Goal: Task Accomplishment & Management: Complete application form

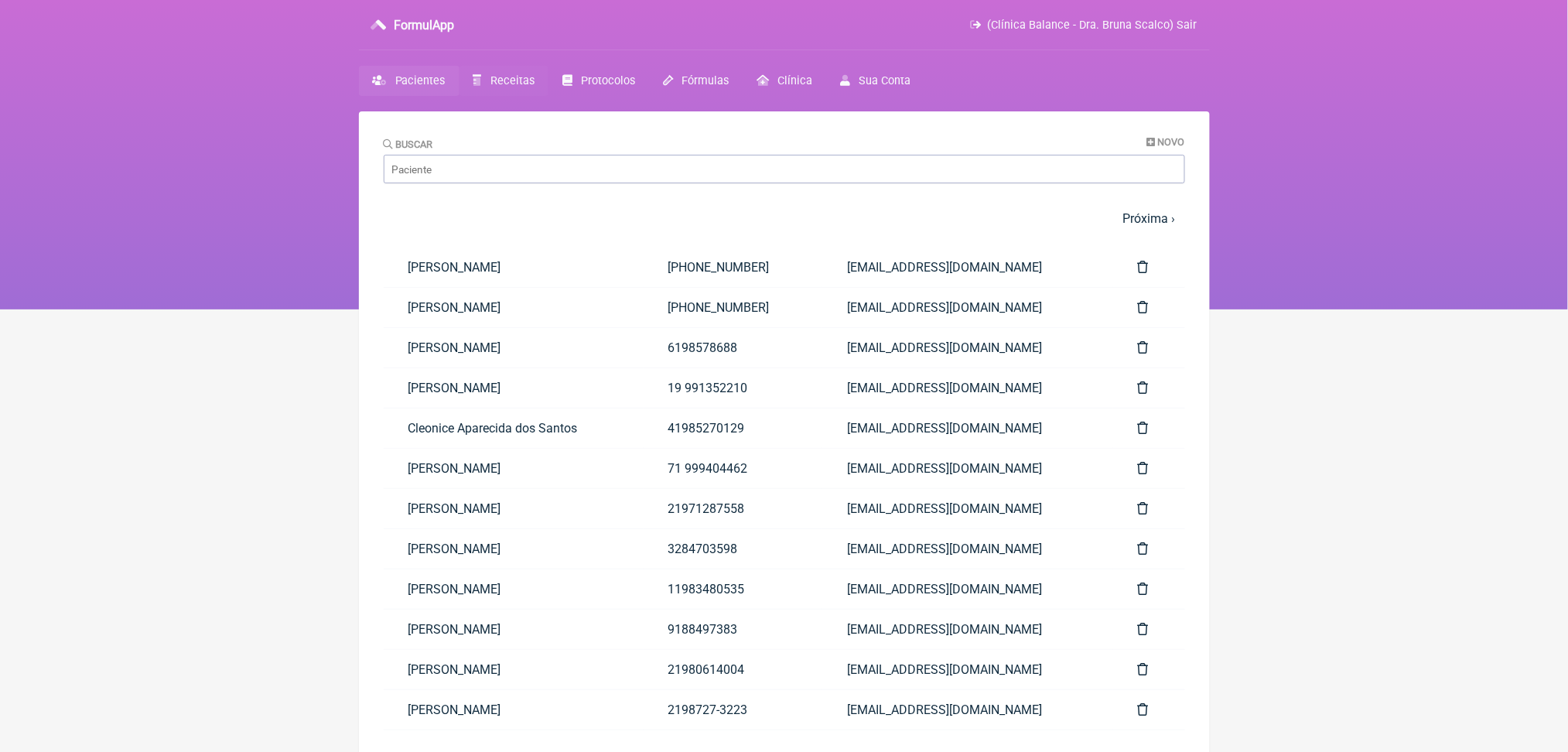
click at [534, 87] on span "Receitas" at bounding box center [512, 81] width 44 height 13
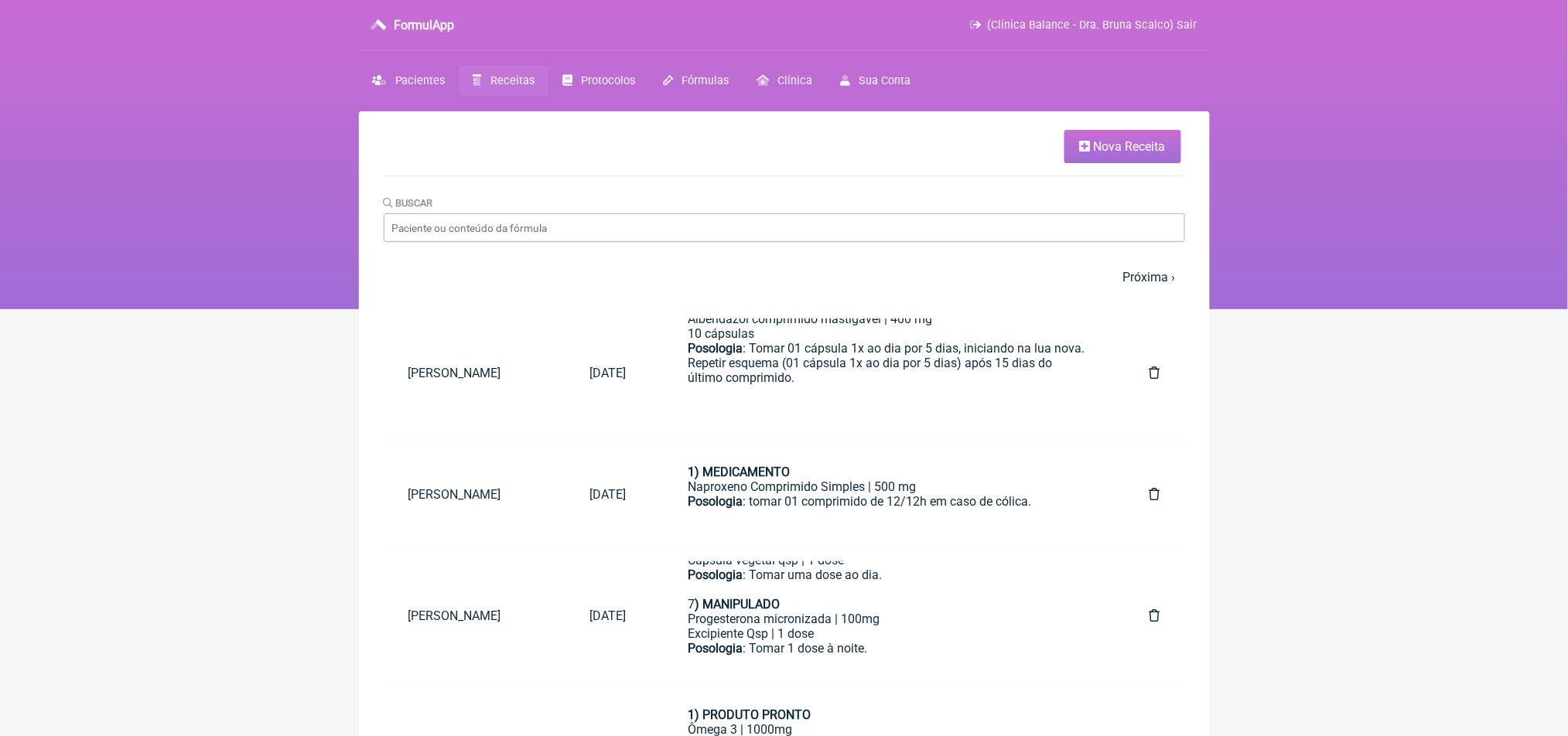
click at [1154, 150] on span "Nova Receita" at bounding box center [1129, 146] width 72 height 15
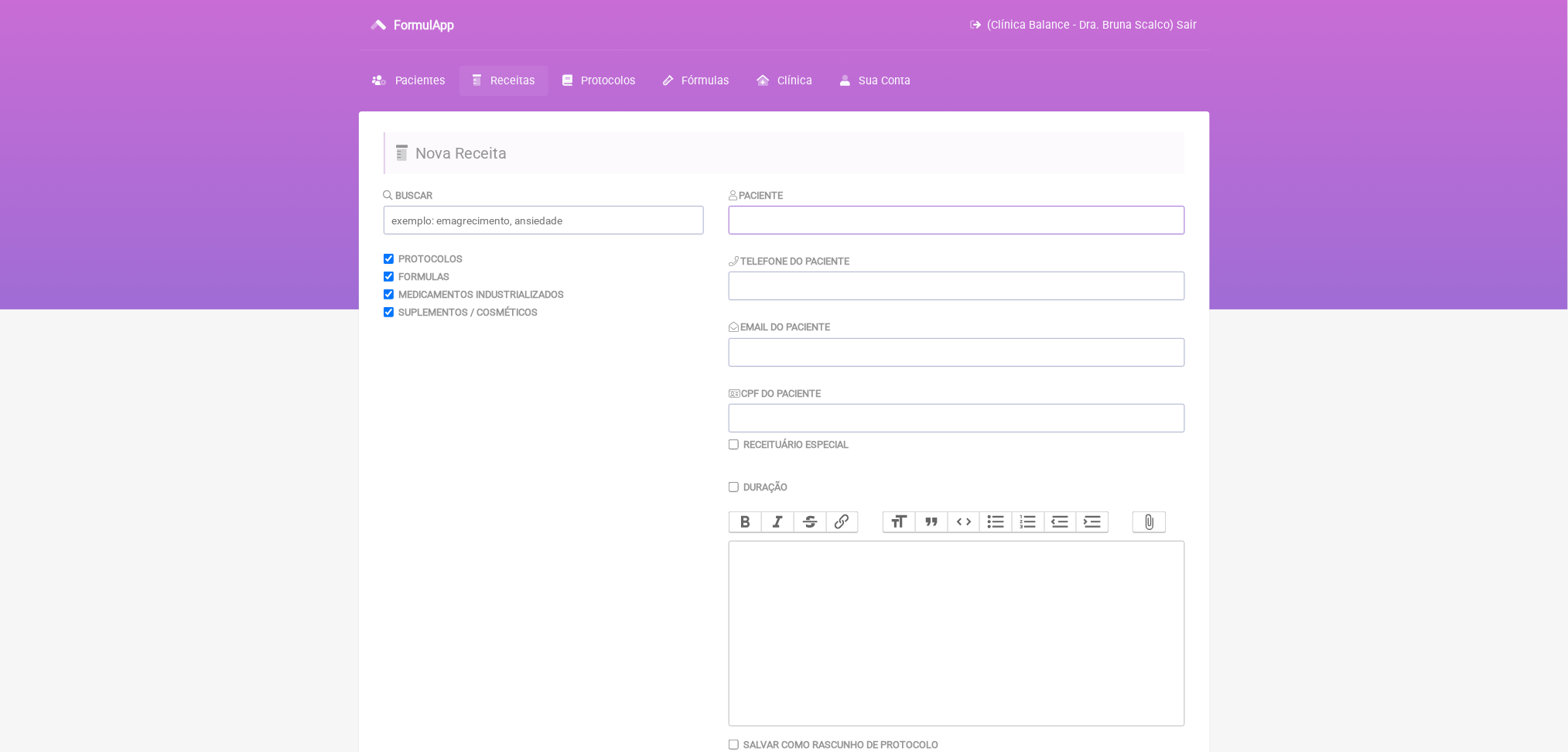
click at [1051, 235] on input "text" at bounding box center [956, 220] width 457 height 28
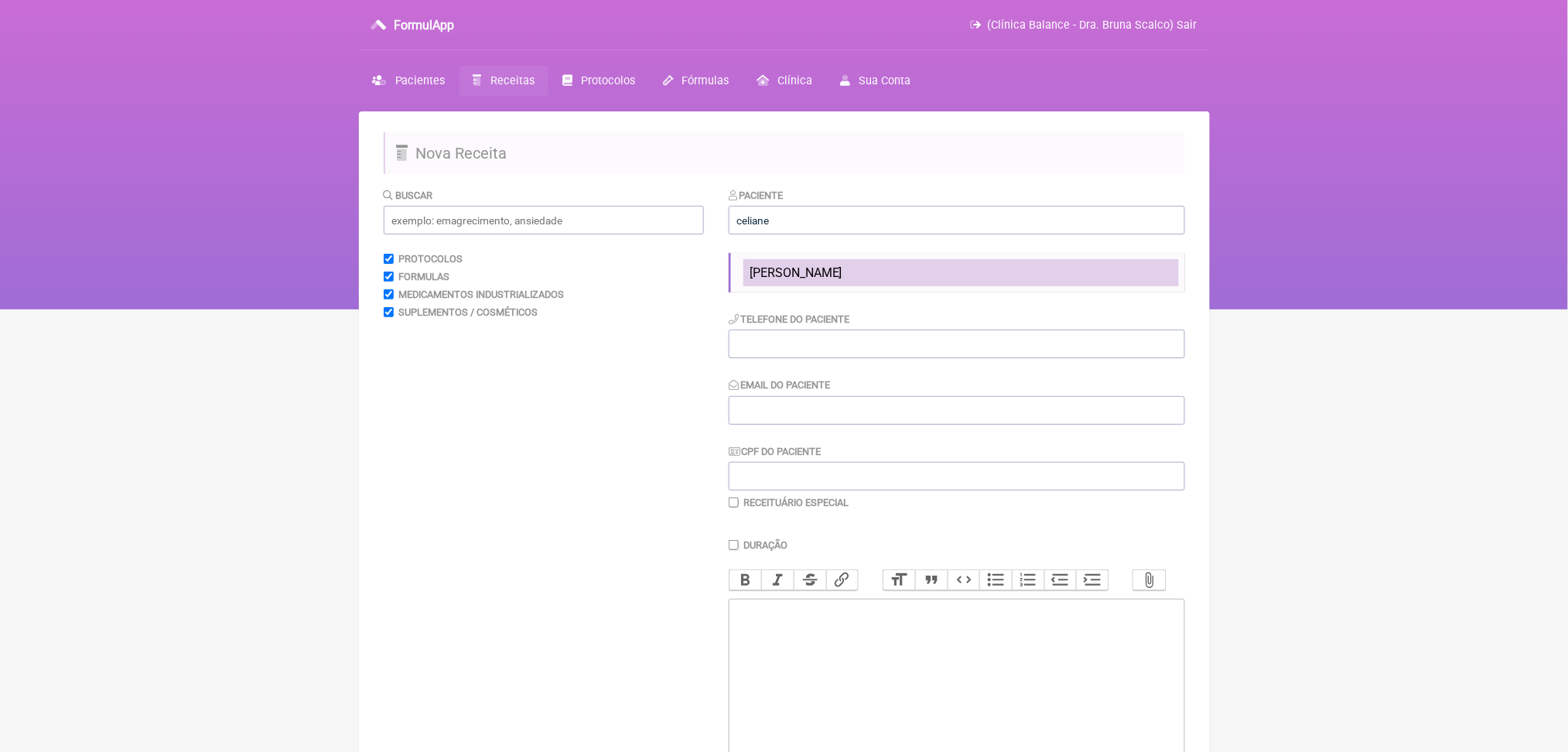
click at [842, 280] on span "[PERSON_NAME]" at bounding box center [795, 272] width 93 height 15
type input "[PERSON_NAME]"
type input "[PHONE_NUMBER]"
type input "[EMAIL_ADDRESS][DOMAIN_NAME]"
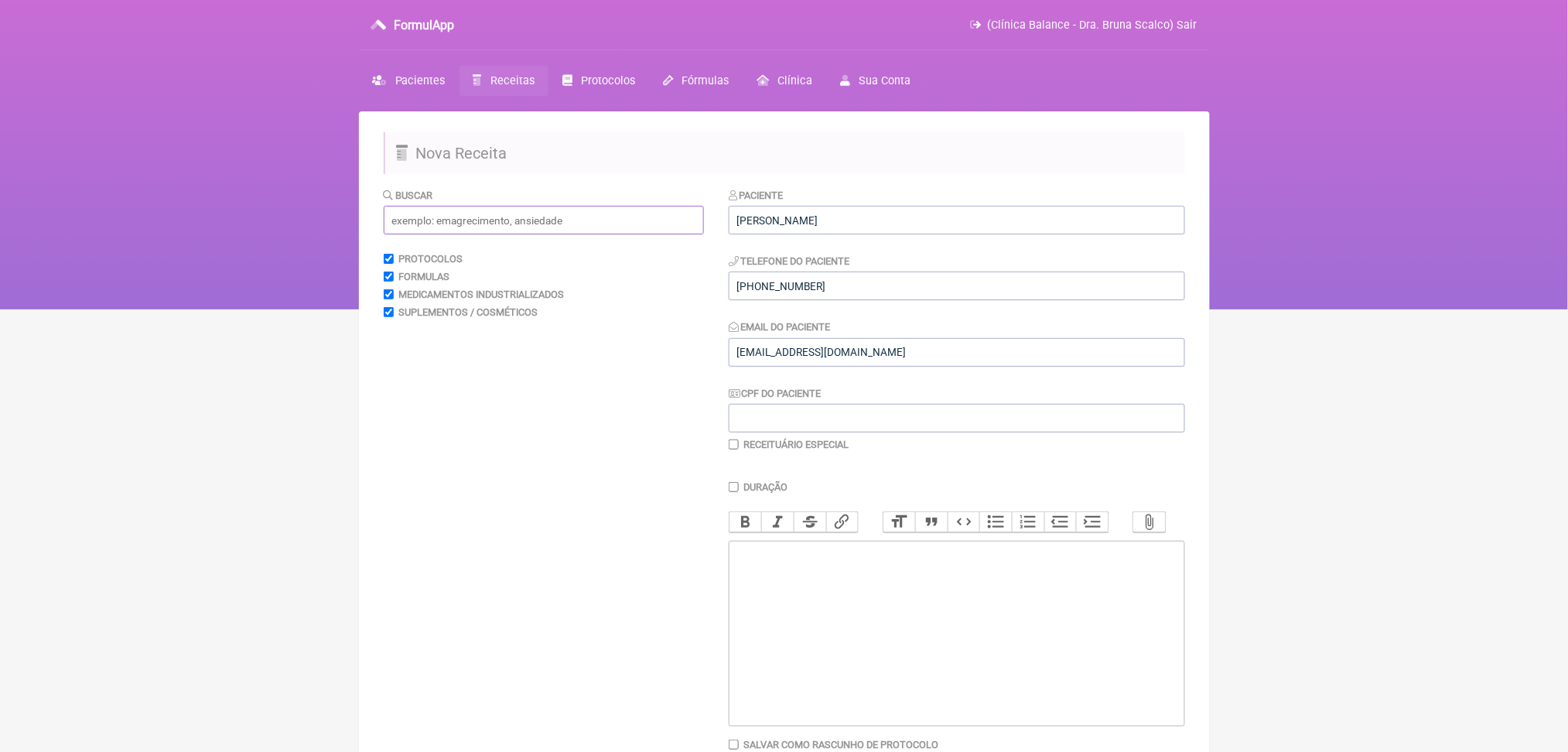
click at [604, 235] on input "text" at bounding box center [544, 220] width 320 height 28
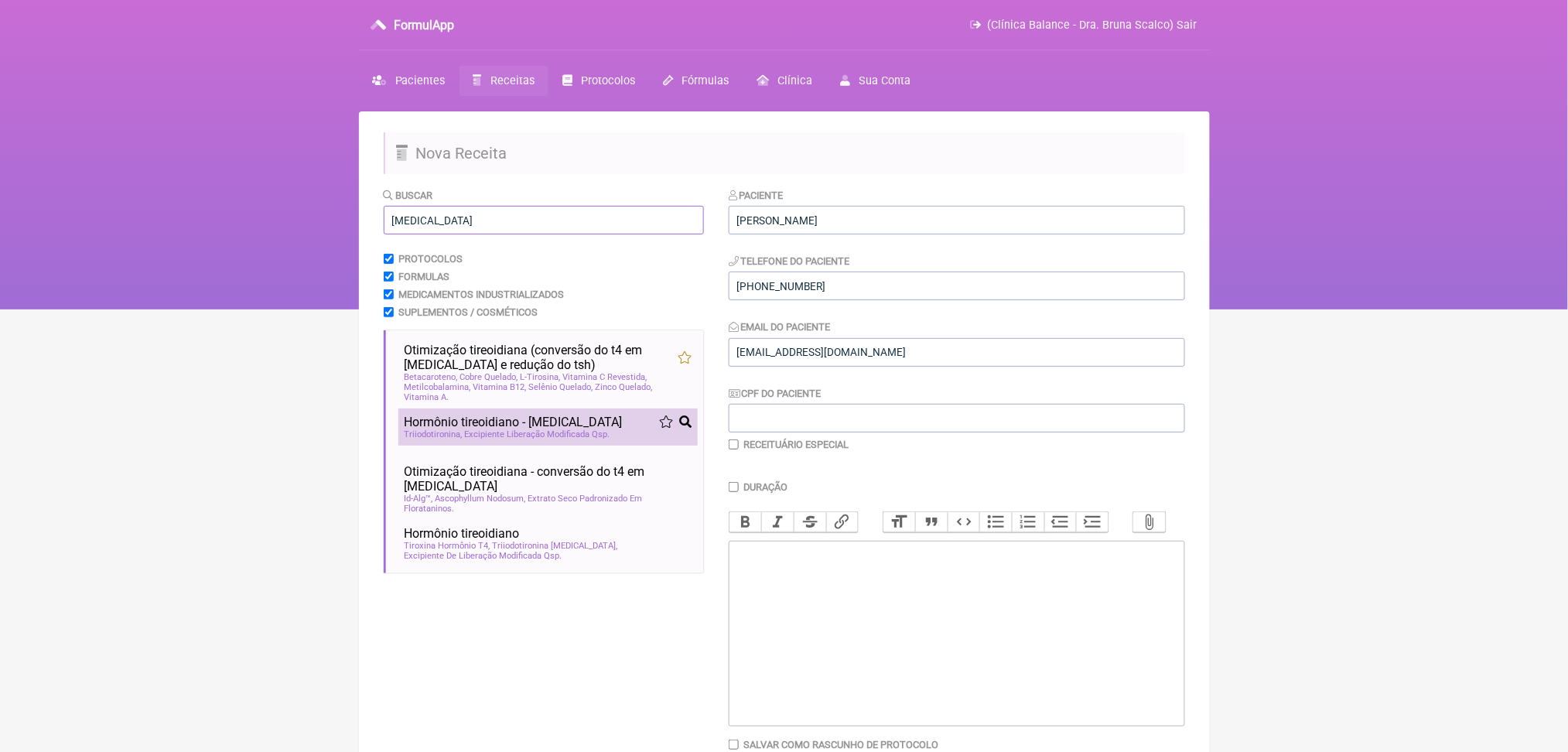
type input "[MEDICAL_DATA]"
click at [557, 439] on span "Excipiente Liberação Modificada Qsp" at bounding box center [537, 434] width 145 height 10
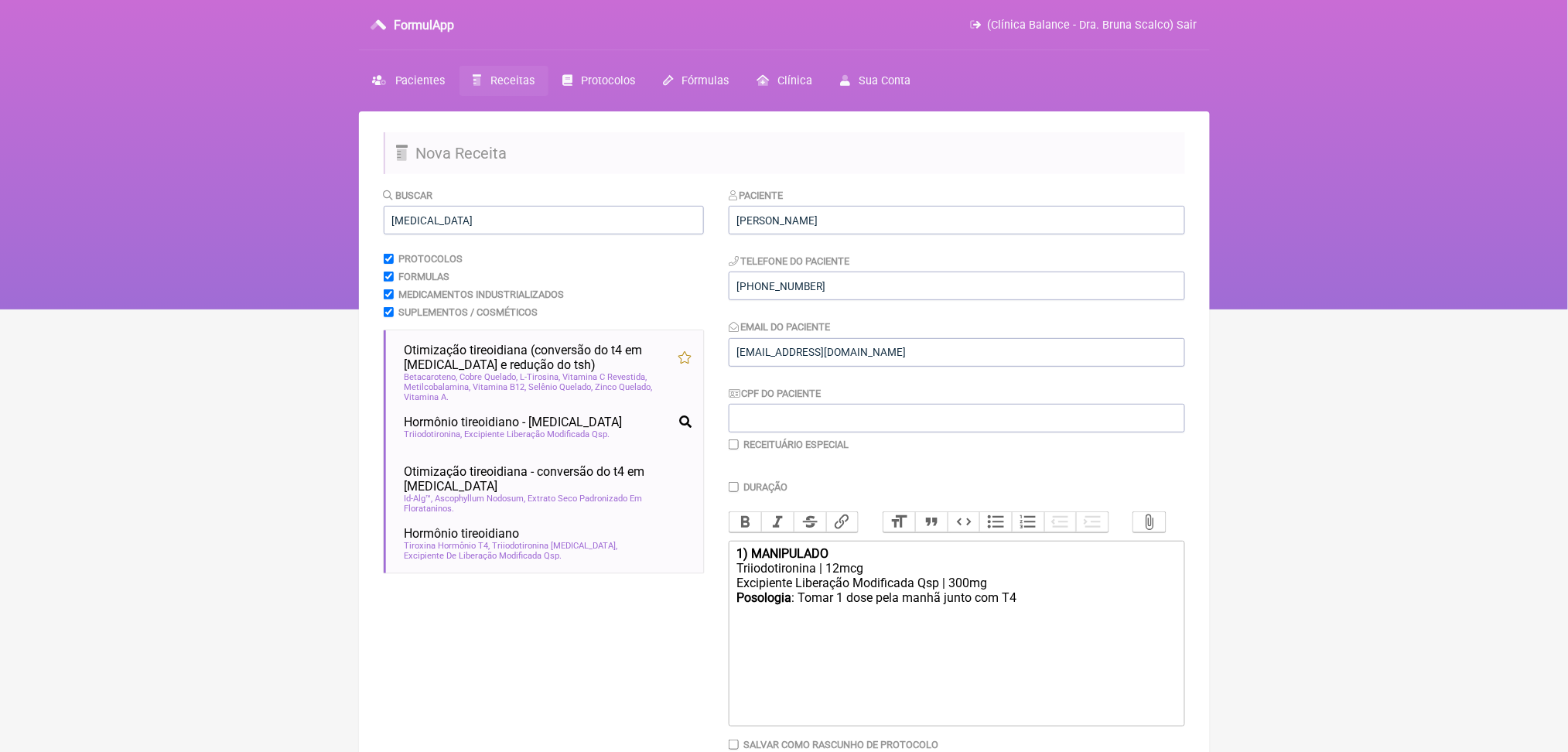
click at [251, 309] on html "FormulApp (Clínica Balance - Dra. Bruna Scalco) Sair [GEOGRAPHIC_DATA] Receitas…" at bounding box center [784, 154] width 1568 height 309
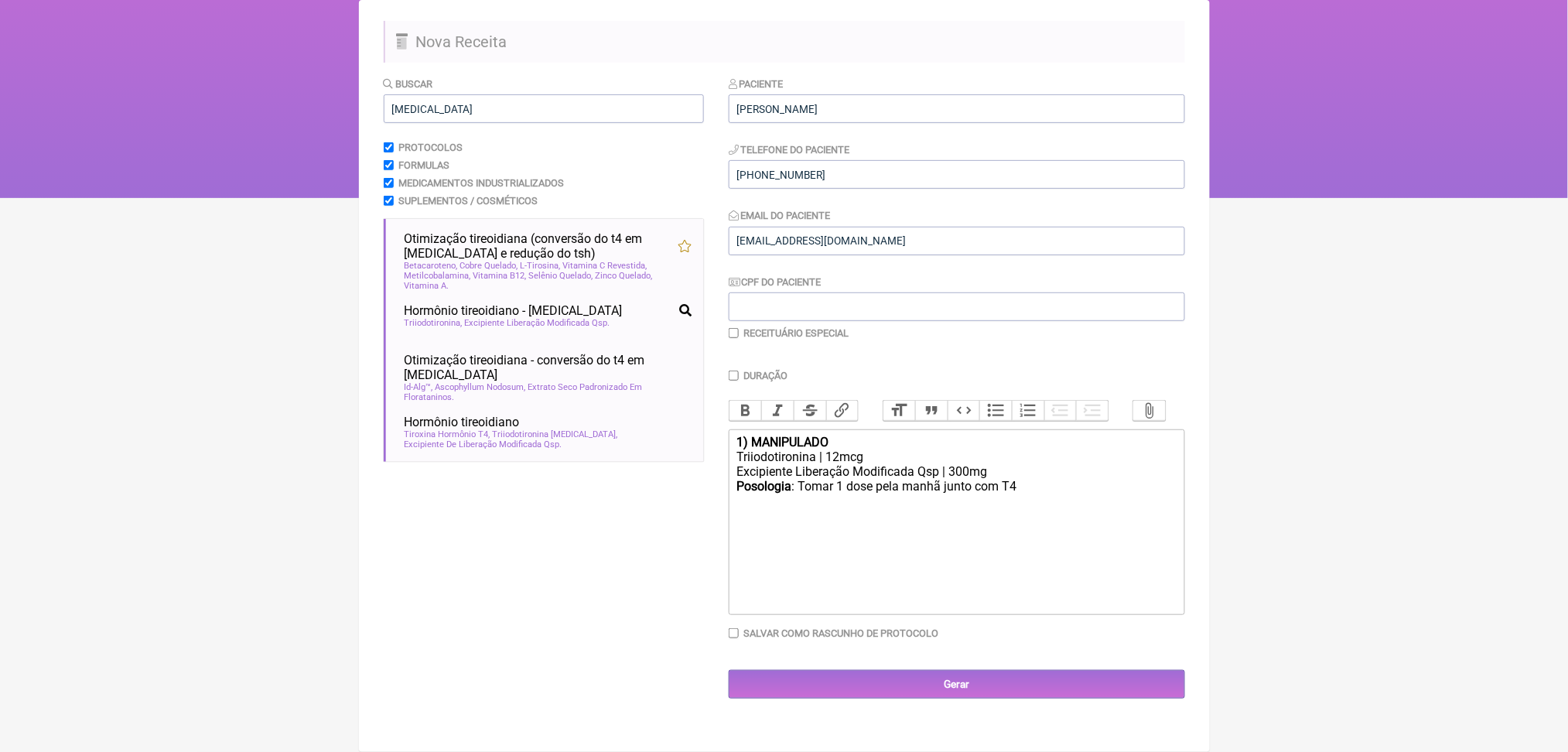
scroll to position [279, 0]
click at [875, 450] on div "Triiodotironina | 12mcg" at bounding box center [955, 457] width 439 height 15
click at [1158, 479] on div "Posologia : Tomar 1 dose pela manhã junto com T4 ㅤ" at bounding box center [955, 495] width 439 height 31
click at [745, 429] on trix-editor "1) MANIPULADO Triiodotironina | 5mcg Excipiente Liberação Modificada Qsp | 300m…" at bounding box center [956, 521] width 457 height 186
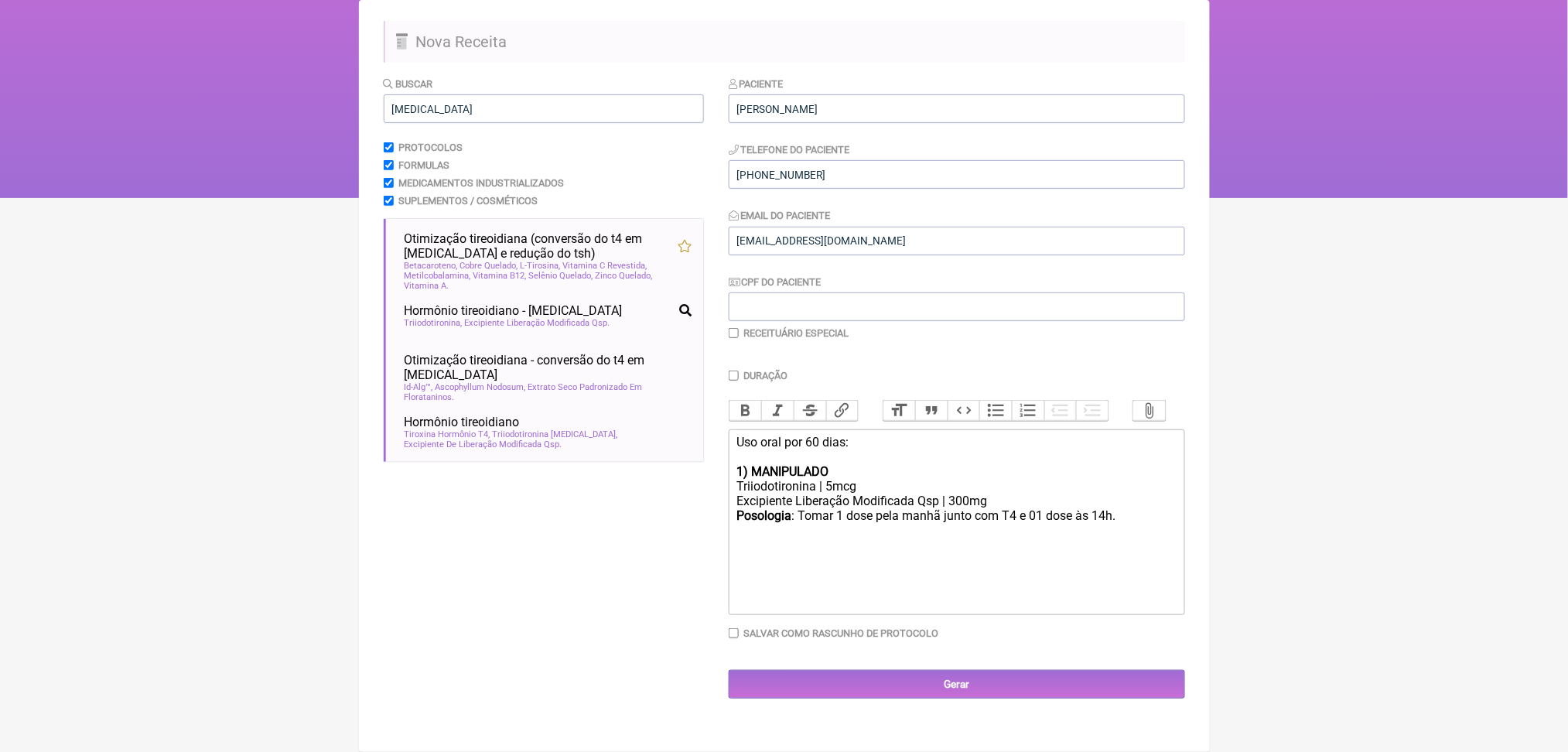
type trix-editor "<div>Uso oral por 60 dias:<br><br><strong>1) MANIPULADO</strong></div><div>Trii…"
click at [958, 698] on input "Gerar" at bounding box center [956, 683] width 457 height 28
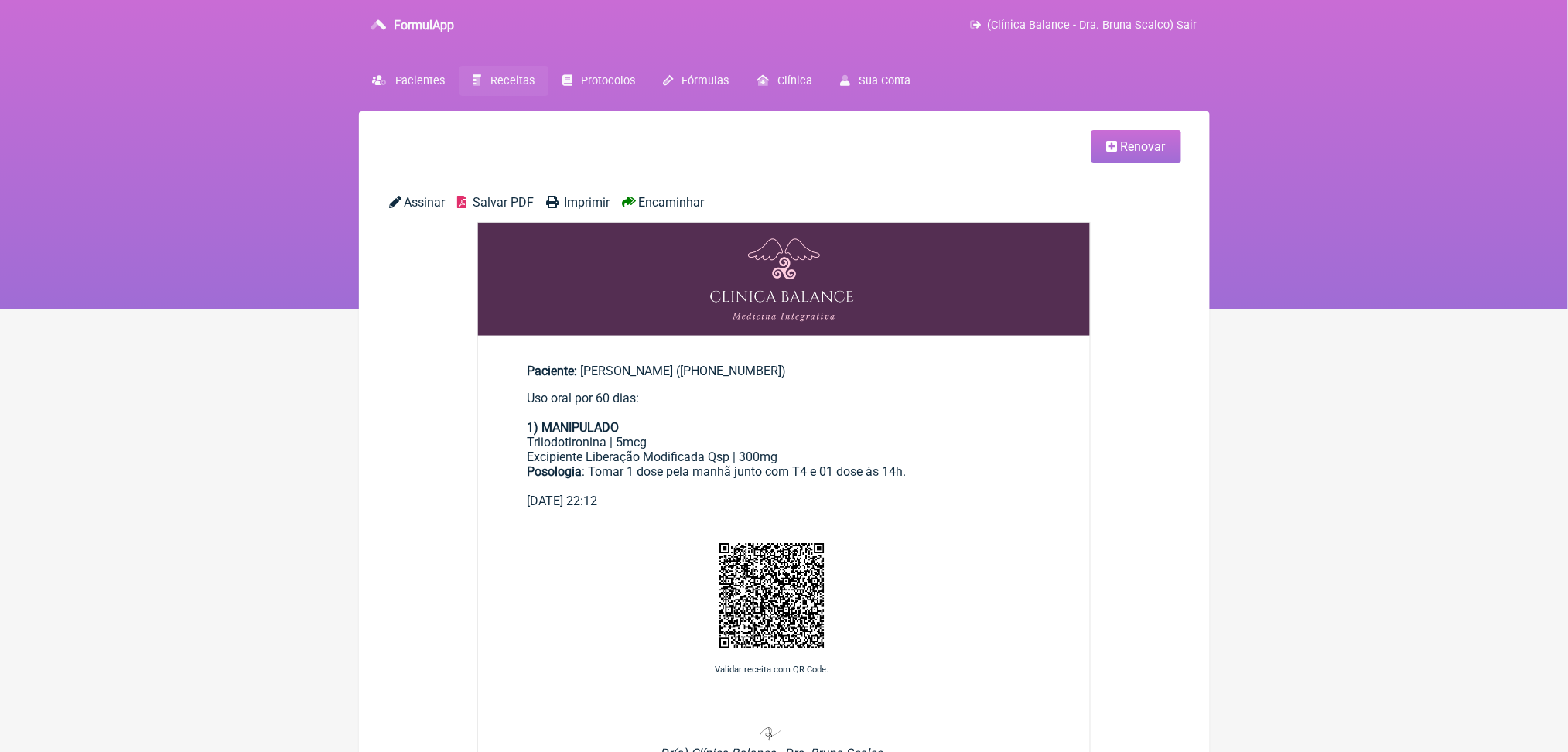
click at [529, 209] on span "Salvar PDF" at bounding box center [503, 202] width 61 height 15
